Goal: Information Seeking & Learning: Learn about a topic

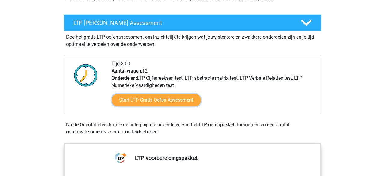
click at [151, 101] on link "Start LTP Gratis Oefen Assessment" at bounding box center [156, 100] width 89 height 13
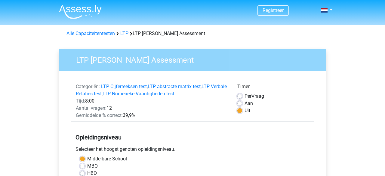
scroll to position [157, 0]
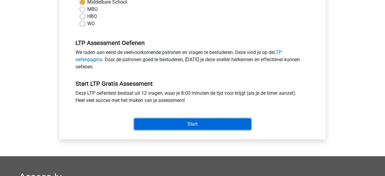
click at [176, 120] on input "Start" at bounding box center [192, 124] width 117 height 11
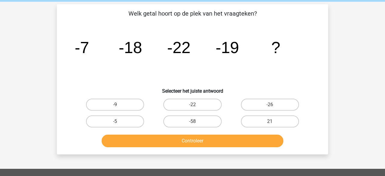
scroll to position [18, 0]
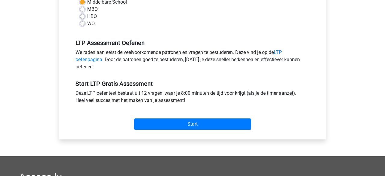
scroll to position [41, 0]
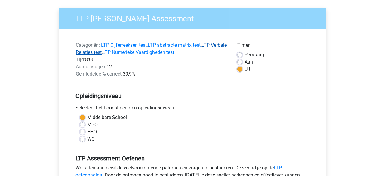
click at [95, 54] on link "LTP Verbale Relaties test" at bounding box center [151, 48] width 151 height 13
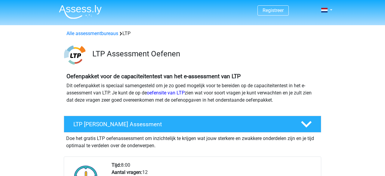
scroll to position [446, 0]
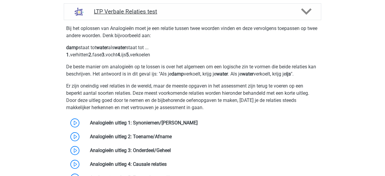
click at [191, 10] on h4 "LTP Verbale Relaties test" at bounding box center [192, 11] width 197 height 7
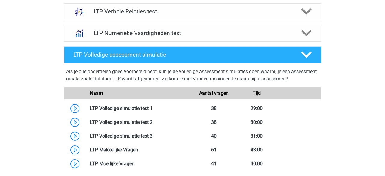
click at [191, 10] on h4 "LTP Verbale Relaties test" at bounding box center [192, 11] width 197 height 7
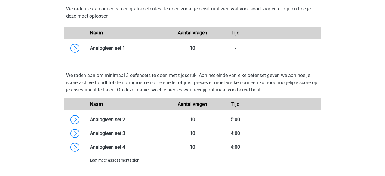
scroll to position [653, 0]
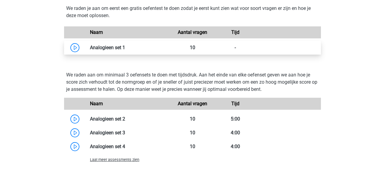
click at [125, 47] on link at bounding box center [125, 48] width 0 height 6
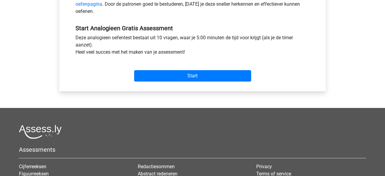
scroll to position [207, 0]
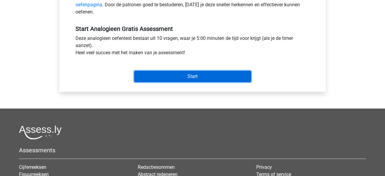
click at [197, 75] on input "Start" at bounding box center [192, 76] width 117 height 11
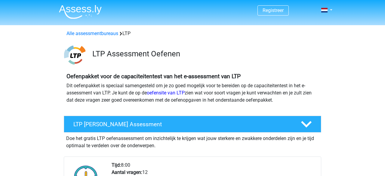
scroll to position [102, 0]
